Goal: Task Accomplishment & Management: Complete application form

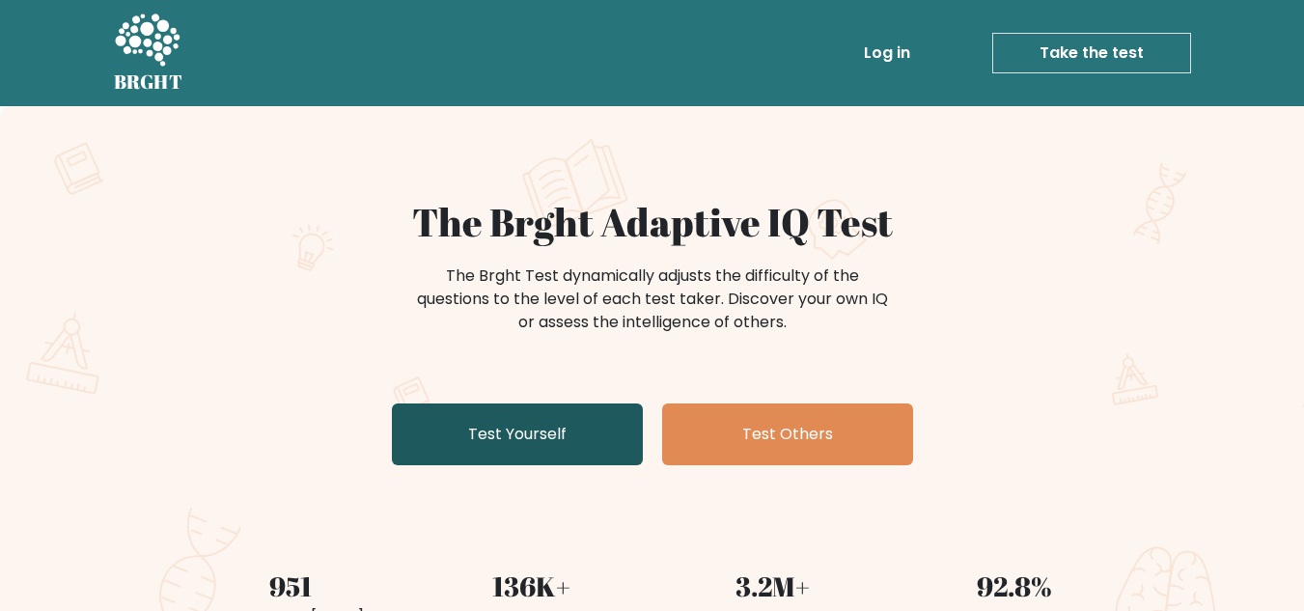
click at [587, 422] on link "Test Yourself" at bounding box center [517, 434] width 251 height 62
click at [523, 443] on link "Test Yourself" at bounding box center [517, 434] width 251 height 62
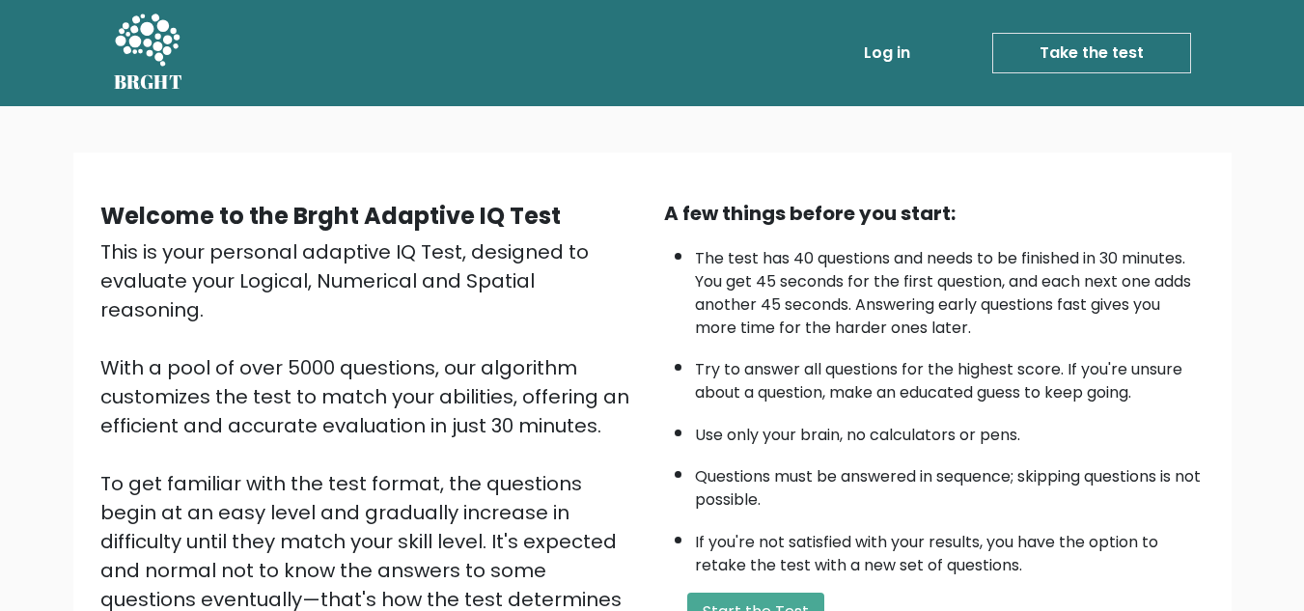
scroll to position [133, 0]
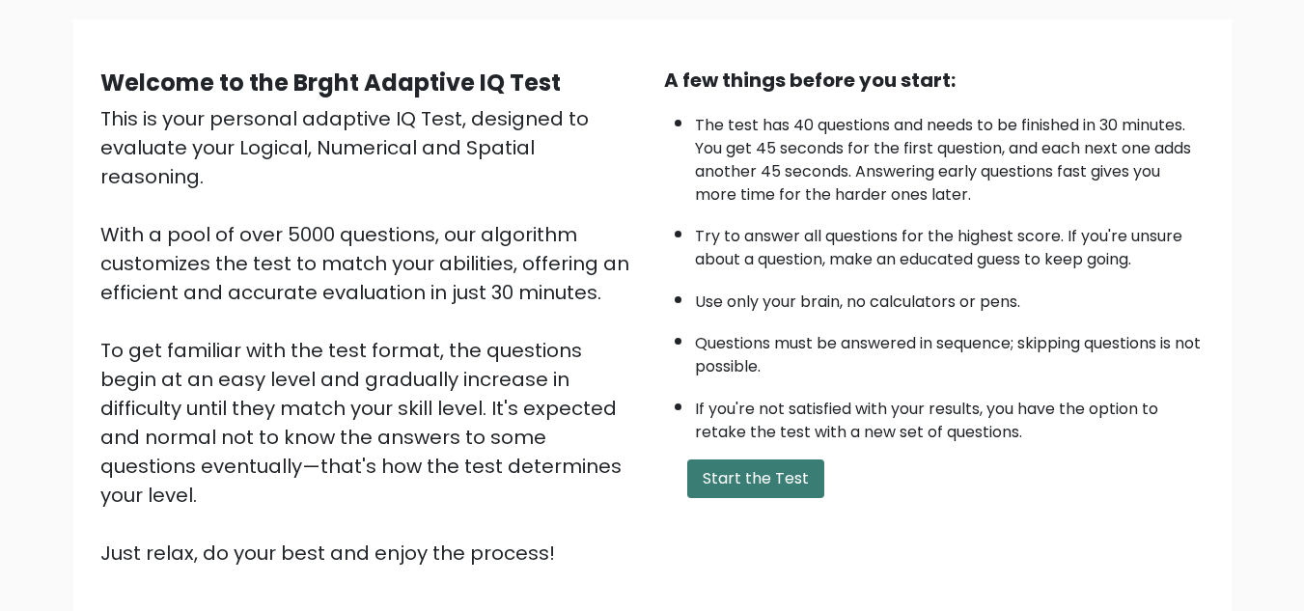
click at [738, 459] on button "Start the Test" at bounding box center [755, 478] width 137 height 39
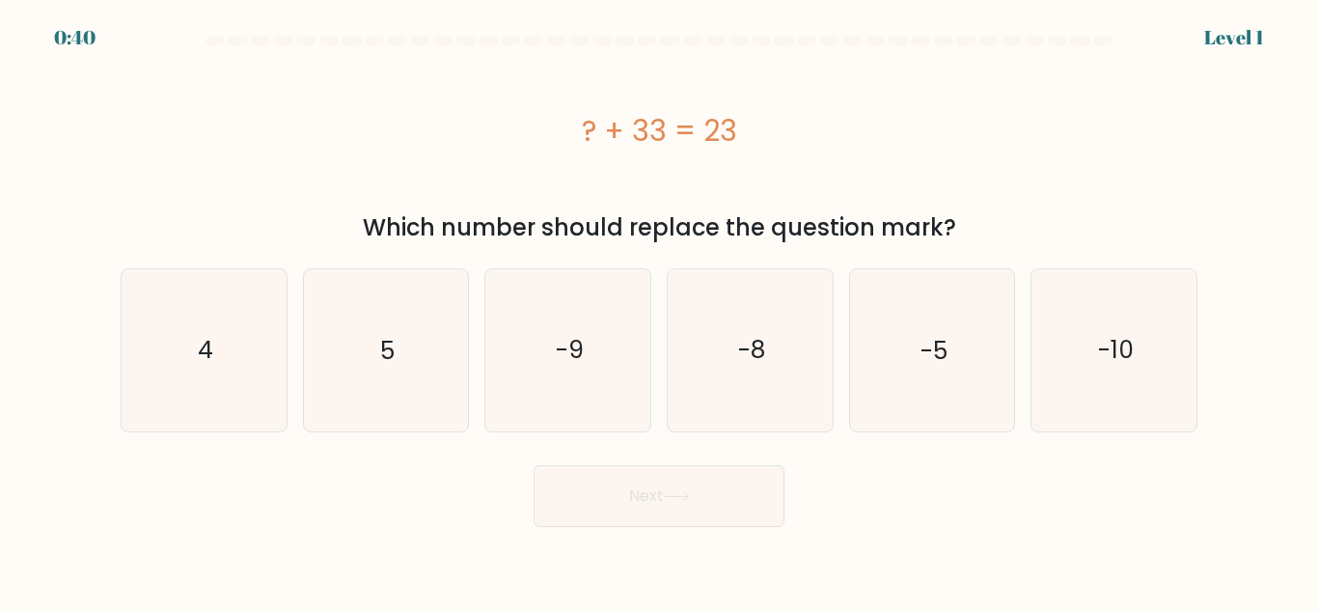
click at [1212, 329] on form "a. 4" at bounding box center [659, 281] width 1318 height 491
click at [1141, 325] on icon "-10" at bounding box center [1113, 349] width 161 height 161
click at [660, 311] on input "f. -10" at bounding box center [659, 308] width 1 height 5
radio input "true"
click at [730, 509] on button "Next" at bounding box center [659, 496] width 251 height 62
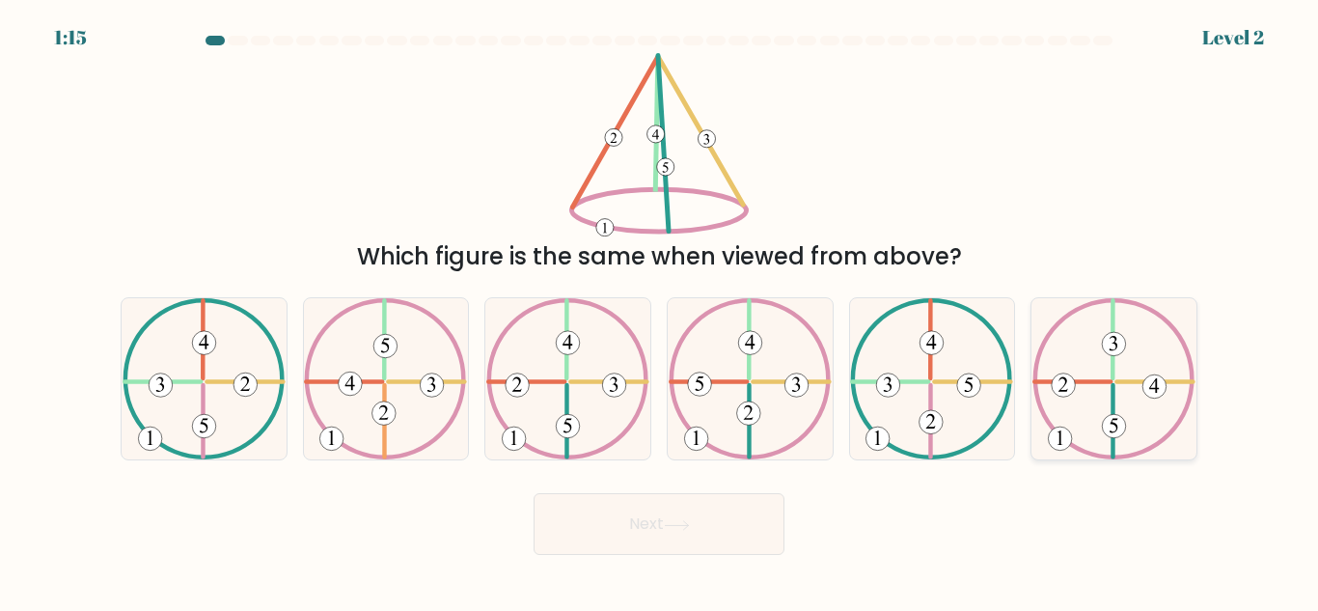
click at [1176, 418] on icon at bounding box center [1113, 378] width 163 height 161
click at [660, 311] on input "f." at bounding box center [659, 308] width 1 height 5
radio input "true"
click at [729, 534] on button "Next" at bounding box center [659, 524] width 251 height 62
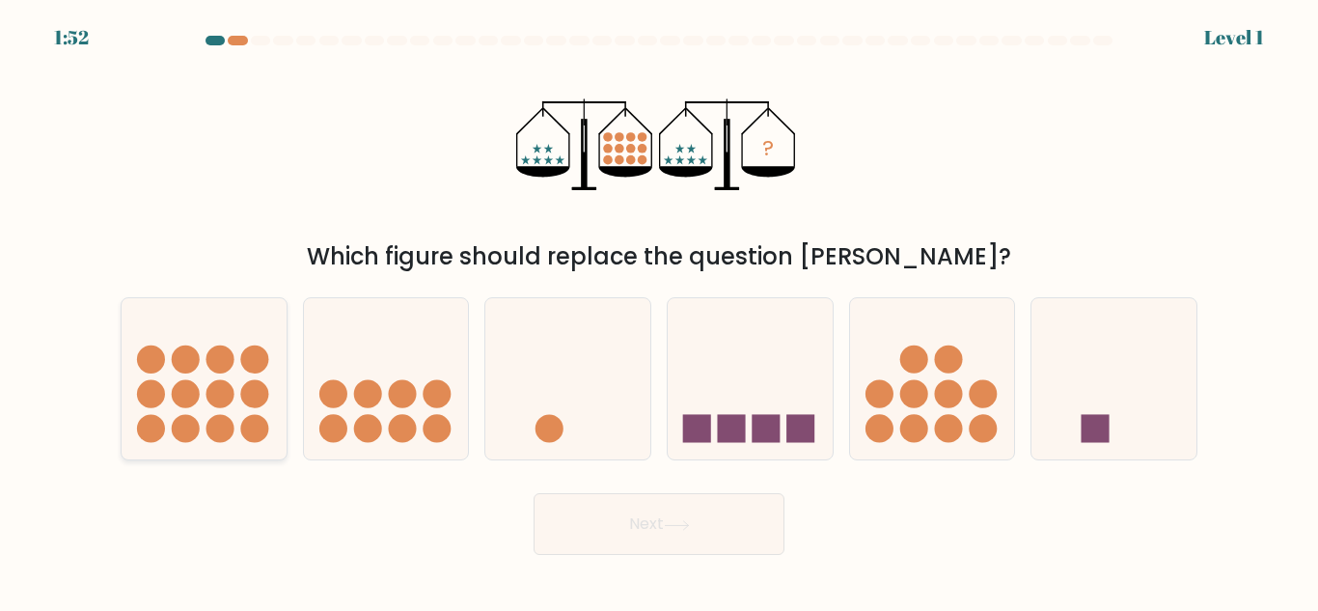
click at [222, 444] on icon at bounding box center [204, 379] width 165 height 136
click at [659, 311] on input "a." at bounding box center [659, 308] width 1 height 5
radio input "true"
click at [690, 520] on icon at bounding box center [677, 525] width 26 height 11
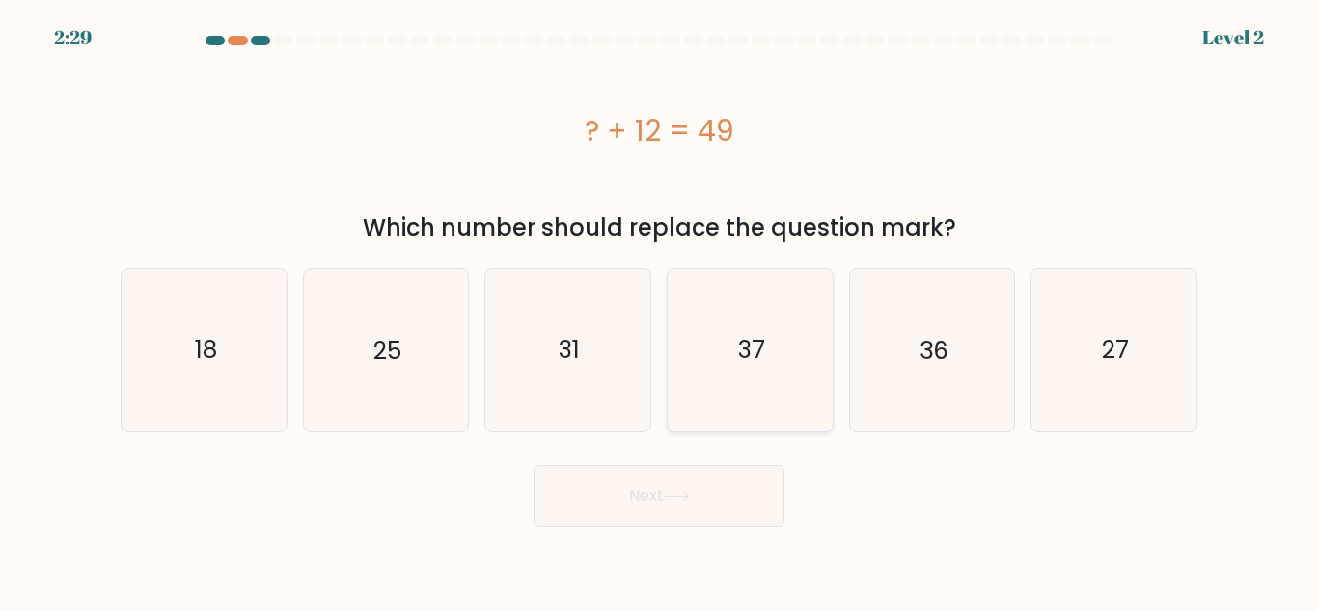
click at [773, 335] on icon "37" at bounding box center [750, 349] width 161 height 161
click at [660, 311] on input "d. 37" at bounding box center [659, 308] width 1 height 5
radio input "true"
click at [717, 490] on button "Next" at bounding box center [659, 496] width 251 height 62
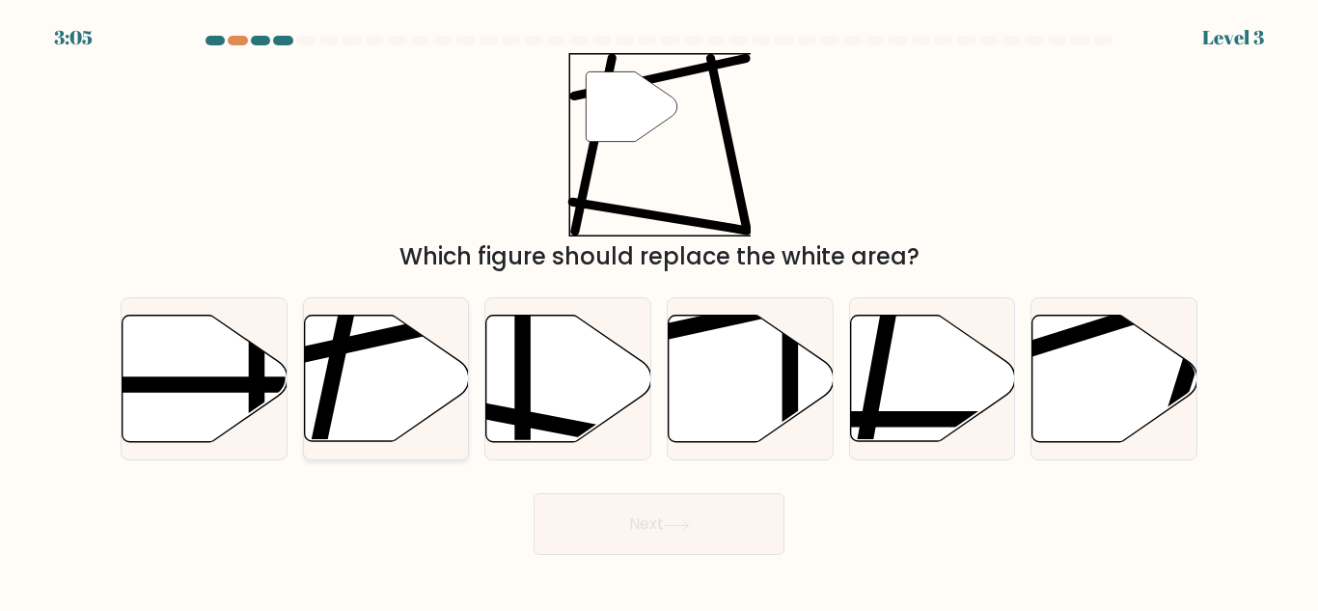
click at [356, 371] on icon at bounding box center [386, 379] width 165 height 126
click at [659, 311] on input "b." at bounding box center [659, 308] width 1 height 5
radio input "true"
click at [640, 541] on button "Next" at bounding box center [659, 524] width 251 height 62
